Goal: Task Accomplishment & Management: Use online tool/utility

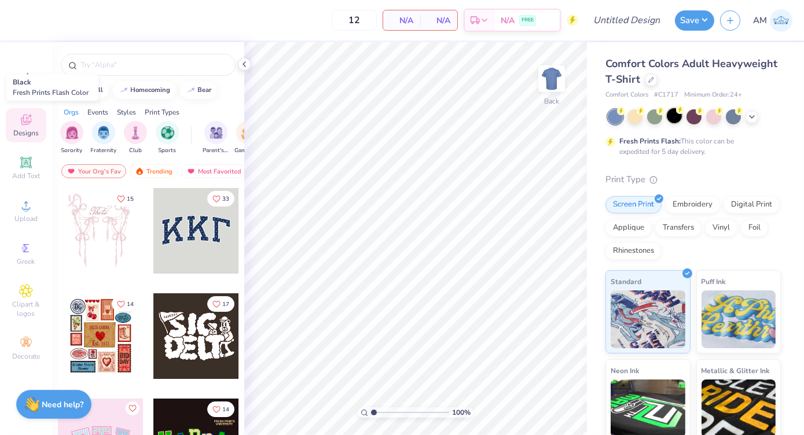
click at [676, 116] on div at bounding box center [674, 115] width 15 height 15
click at [654, 76] on icon at bounding box center [652, 79] width 6 height 6
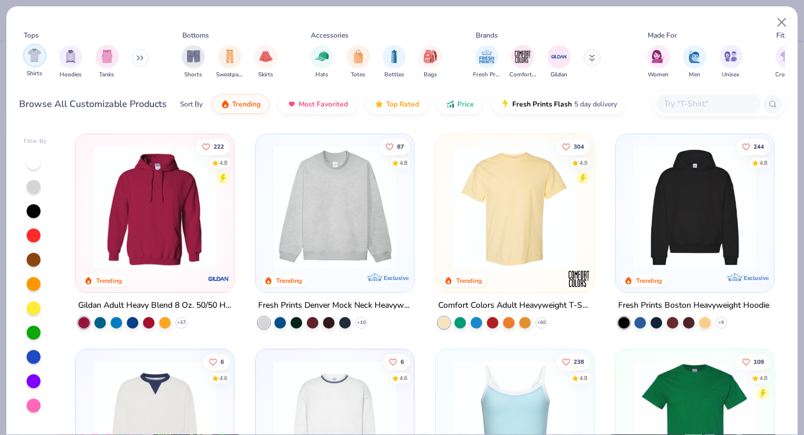
click at [36, 59] on img "filter for Shirts" at bounding box center [34, 55] width 13 height 13
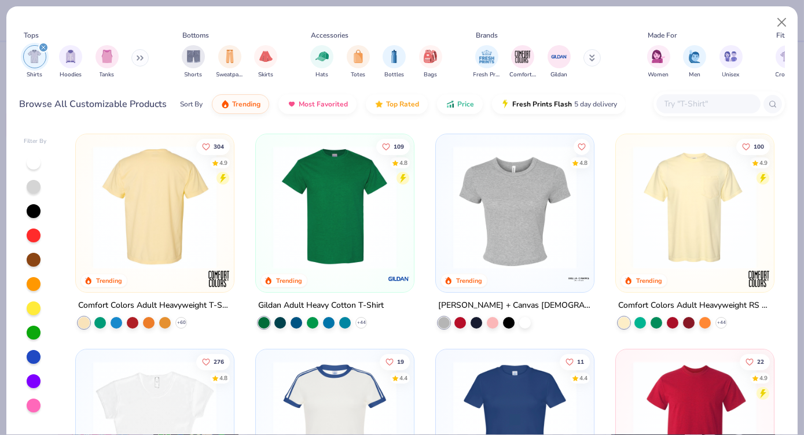
click at [184, 217] on div at bounding box center [155, 207] width 405 height 123
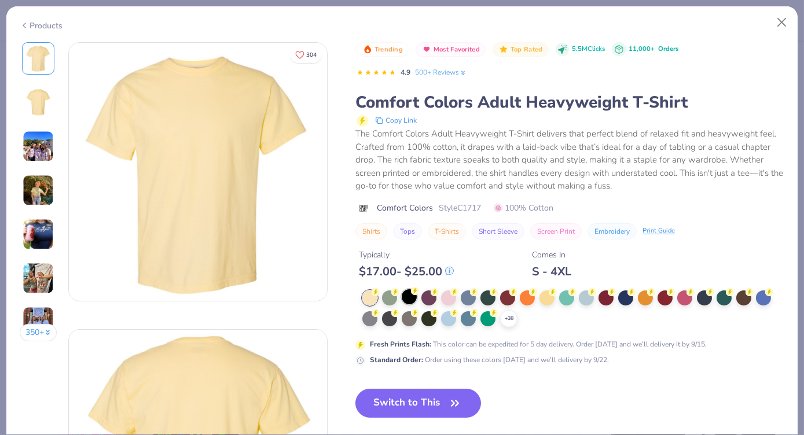
click at [413, 294] on icon at bounding box center [415, 291] width 8 height 8
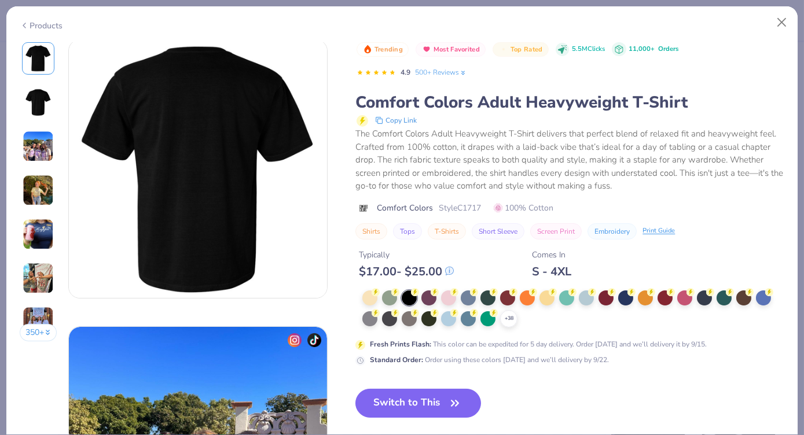
scroll to position [273, 0]
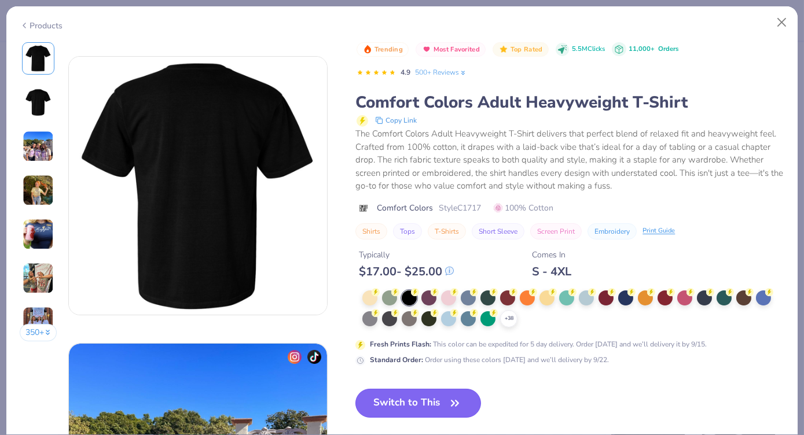
click at [422, 404] on button "Switch to This" at bounding box center [419, 403] width 126 height 29
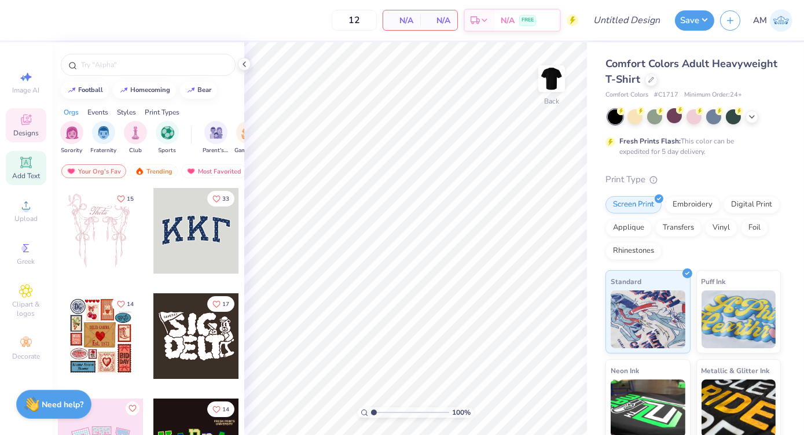
click at [30, 160] on icon at bounding box center [25, 162] width 9 height 9
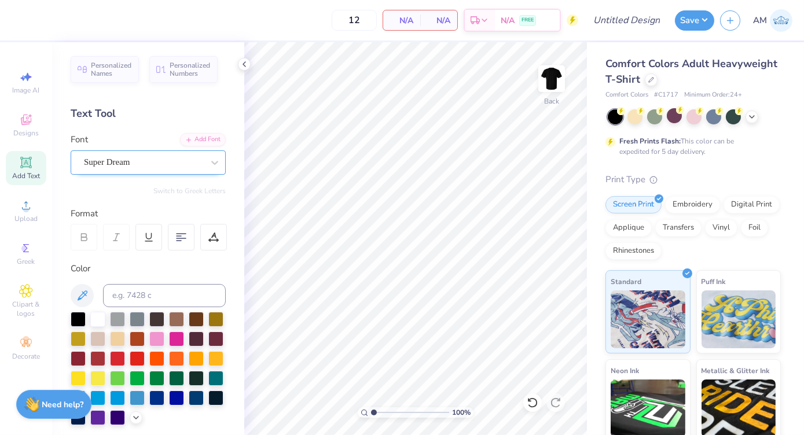
click at [140, 168] on div "Super Dream" at bounding box center [144, 162] width 122 height 18
click at [143, 135] on div "Font Super Dream" at bounding box center [148, 154] width 155 height 42
click at [29, 178] on span "Add Text" at bounding box center [26, 175] width 28 height 9
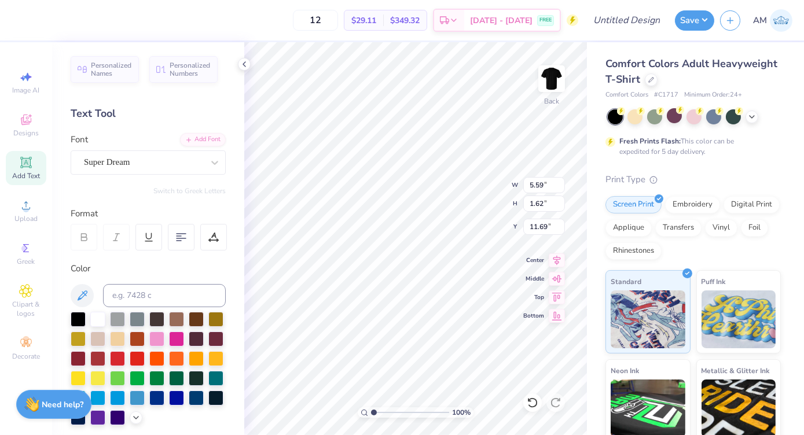
scroll to position [9, 1]
type textarea "X"
type textarea "Black"
type input "2.19"
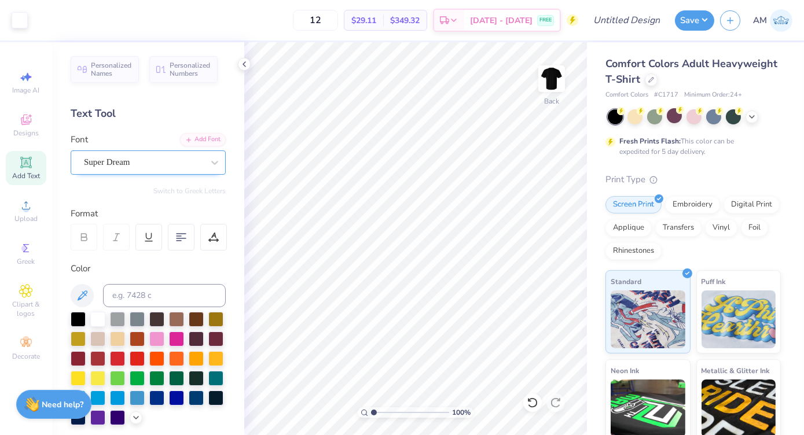
click at [141, 166] on div "Super Dream" at bounding box center [144, 162] width 122 height 18
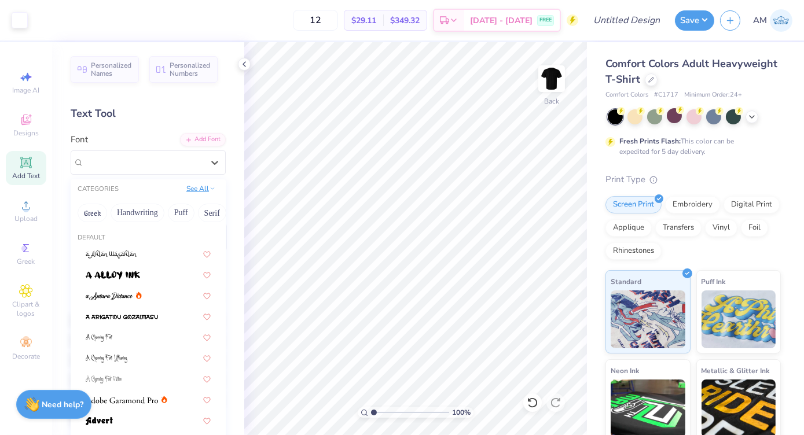
click at [183, 189] on button "See All" at bounding box center [201, 189] width 36 height 12
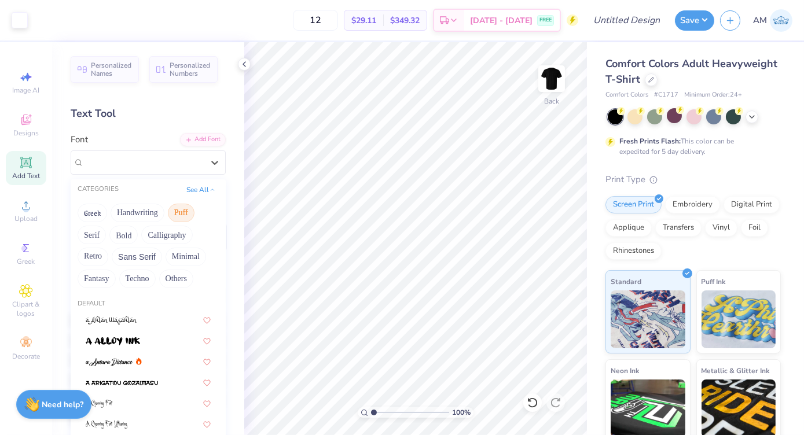
click at [181, 218] on button "Puff" at bounding box center [181, 213] width 27 height 19
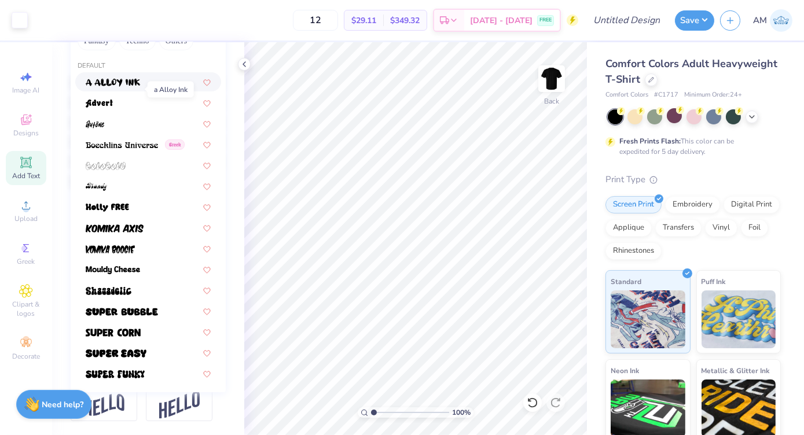
scroll to position [257, 0]
click at [127, 347] on span at bounding box center [116, 353] width 61 height 12
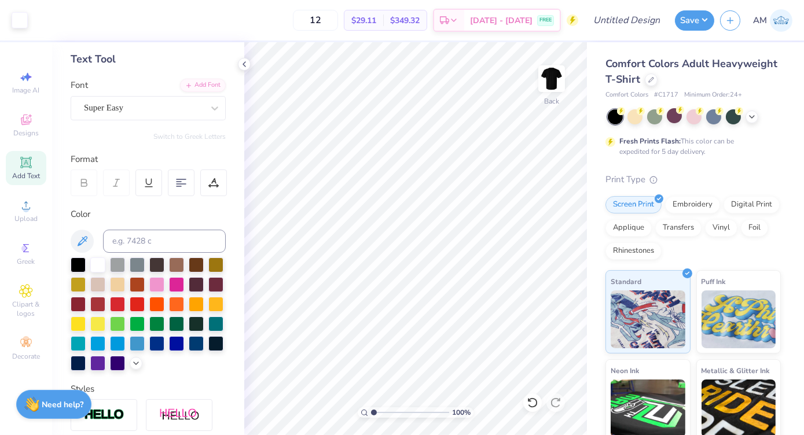
scroll to position [54, 0]
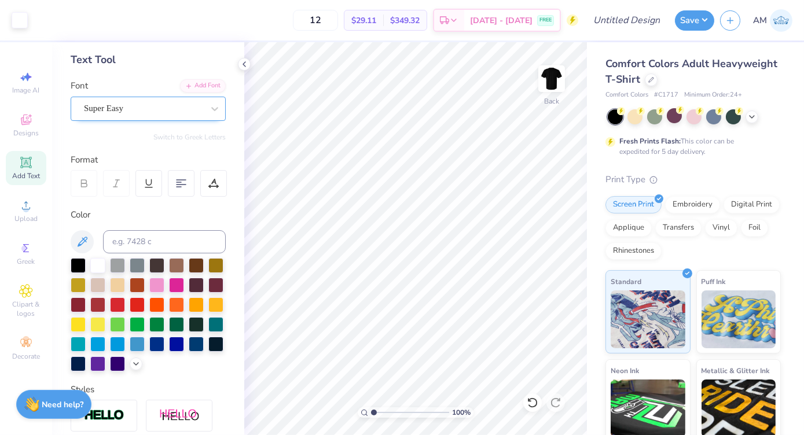
click at [149, 107] on div "Super Easy" at bounding box center [144, 109] width 122 height 18
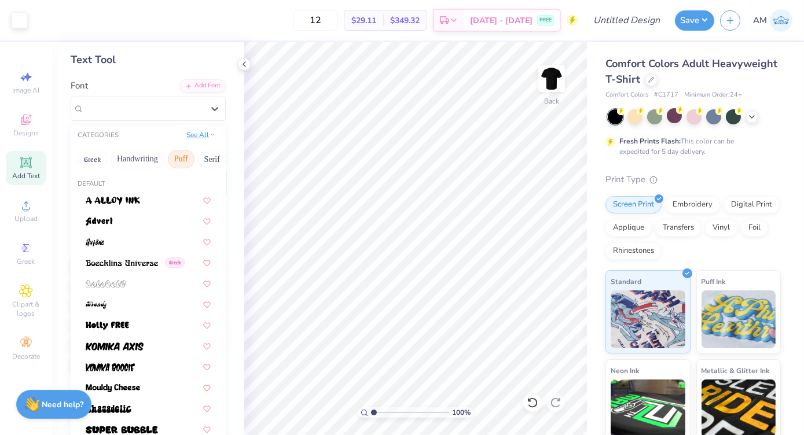
click at [193, 136] on button "See All" at bounding box center [201, 135] width 36 height 12
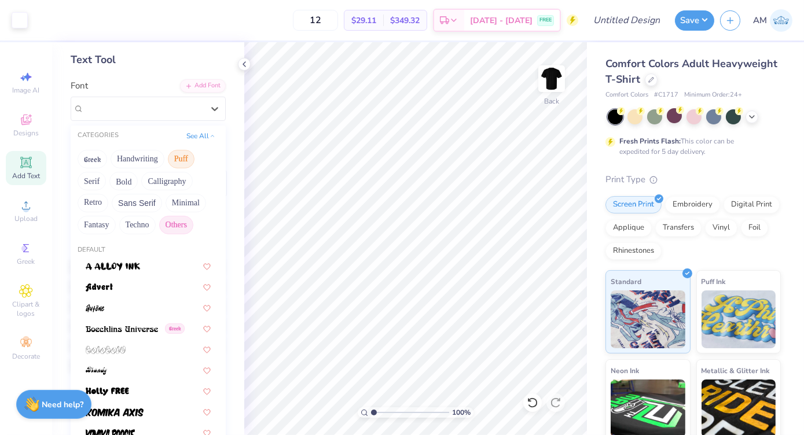
click at [172, 222] on button "Others" at bounding box center [176, 225] width 34 height 19
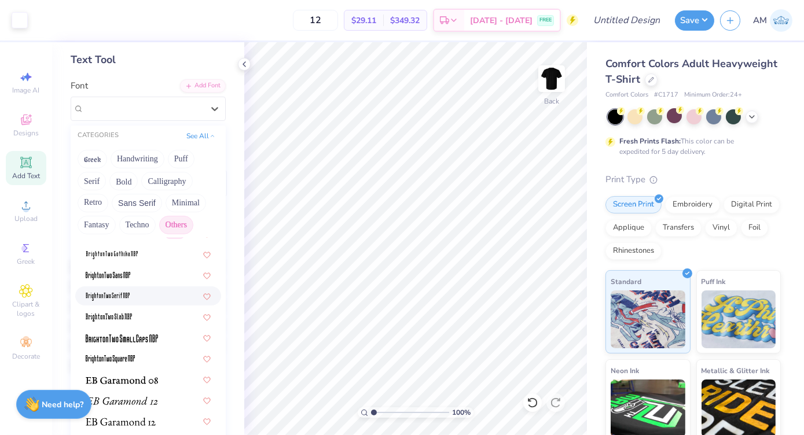
scroll to position [0, 0]
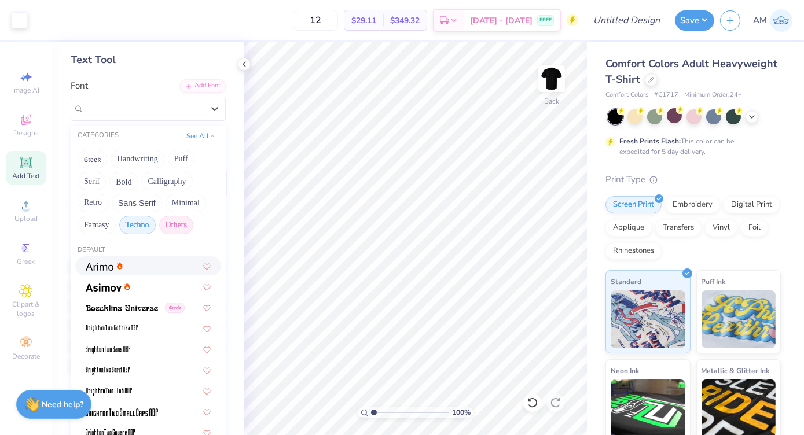
click at [140, 217] on button "Techno" at bounding box center [137, 225] width 36 height 19
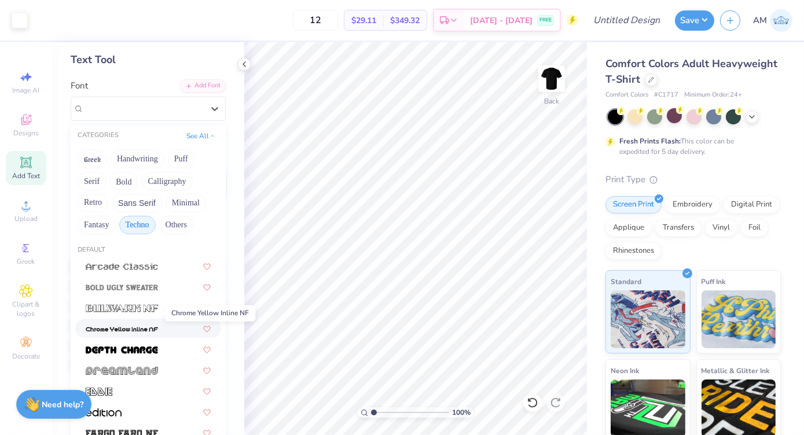
scroll to position [200, 0]
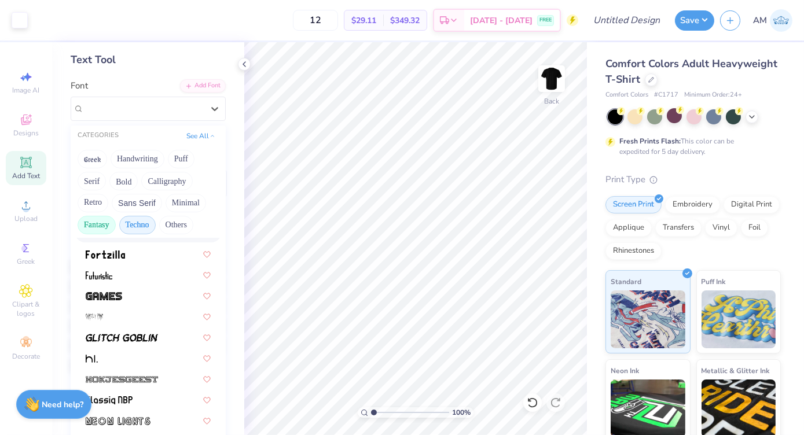
click at [104, 228] on button "Fantasy" at bounding box center [97, 225] width 38 height 19
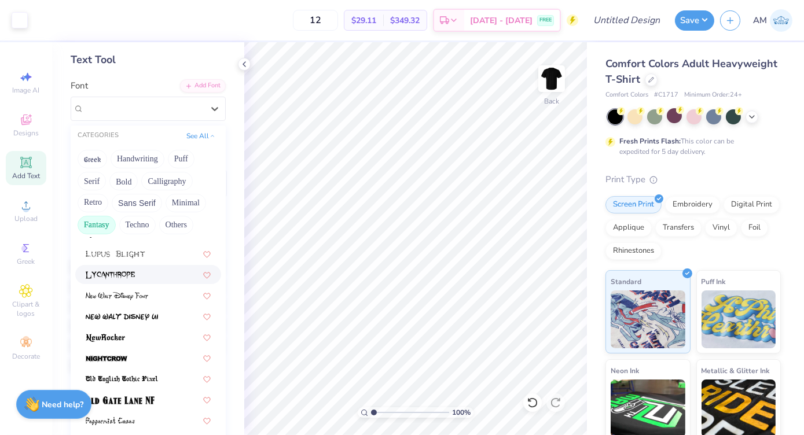
scroll to position [0, 0]
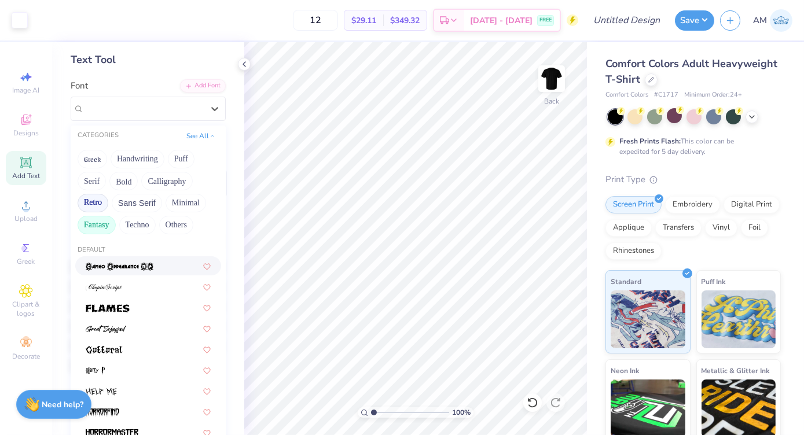
click at [104, 195] on button "Retro" at bounding box center [93, 203] width 31 height 19
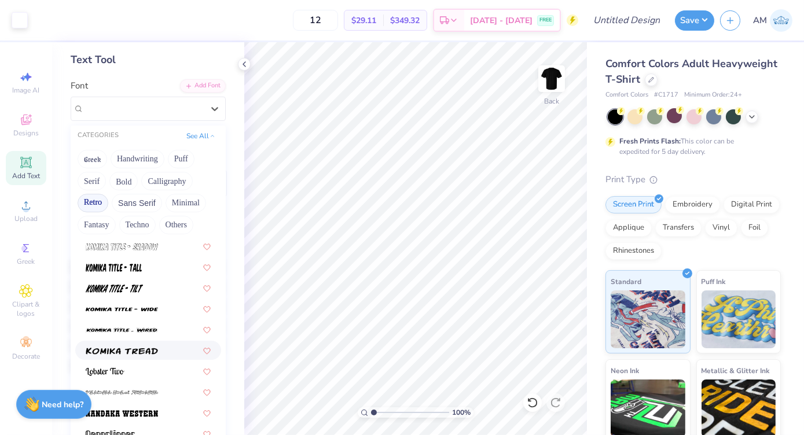
scroll to position [1471, 0]
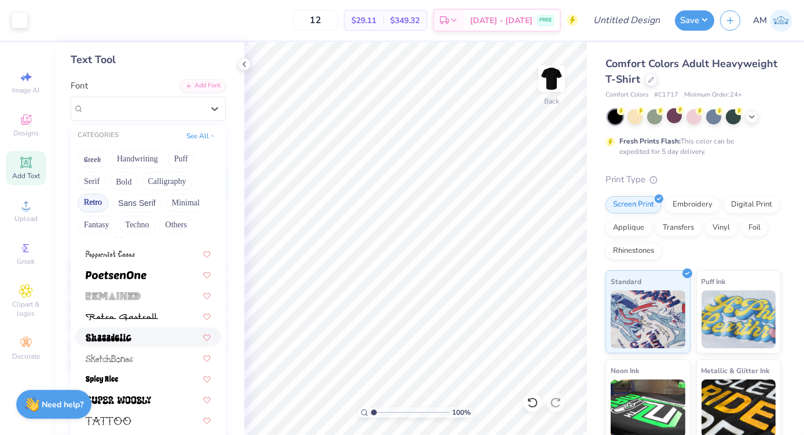
click at [116, 343] on div at bounding box center [148, 337] width 146 height 19
